Goal: Find specific page/section: Find specific page/section

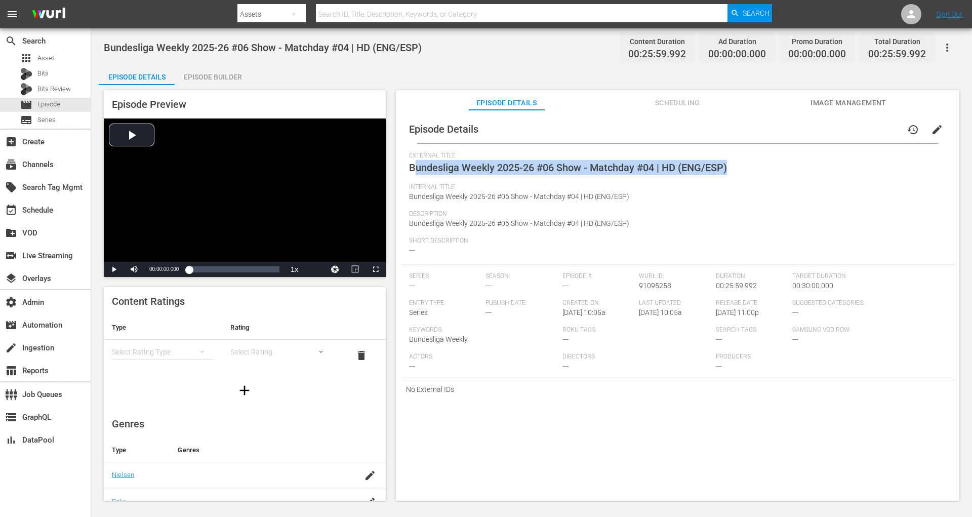
drag, startPoint x: 418, startPoint y: 165, endPoint x: 741, endPoint y: 165, distance: 323.5
click at [741, 165] on div "External Title Bundesliga Weekly 2025-26 #06 Show - Matchday #04 | HD (ENG/ESP)" at bounding box center [677, 167] width 537 height 31
drag, startPoint x: 737, startPoint y: 168, endPoint x: 409, endPoint y: 167, distance: 328.0
click at [407, 167] on div "Episode Details history edit External Title Bundesliga Weekly 2025-26 #06 Show …" at bounding box center [677, 256] width 553 height 283
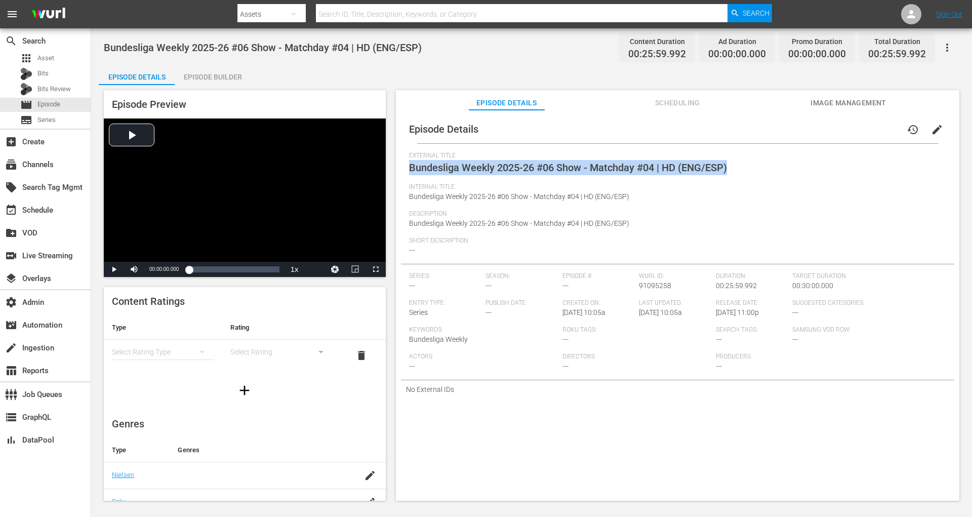
copy span "Bundesliga Weekly 2025-26 #06 Show - Matchday #04 | HD (ENG/ESP)"
